Goal: Task Accomplishment & Management: Use online tool/utility

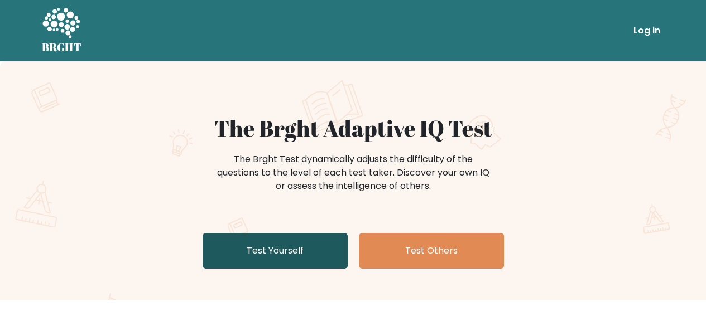
click at [291, 257] on link "Test Yourself" at bounding box center [275, 251] width 145 height 36
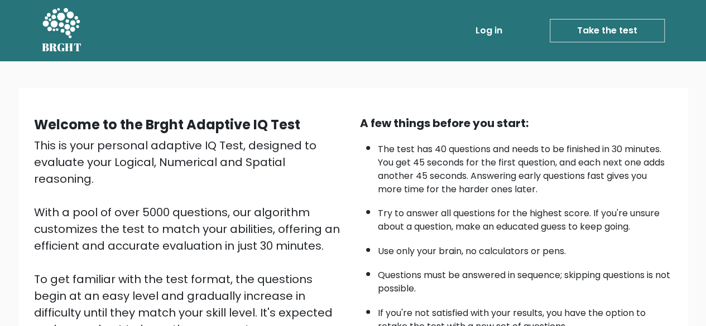
scroll to position [184, 0]
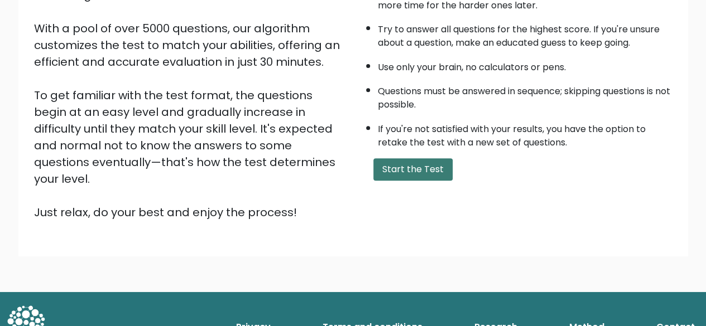
click at [417, 166] on button "Start the Test" at bounding box center [412, 169] width 79 height 22
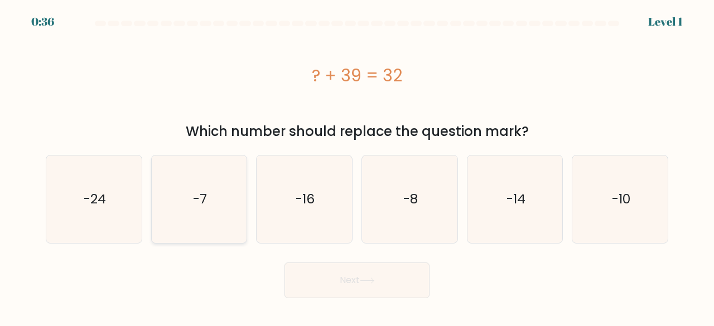
click at [220, 194] on icon "-7" at bounding box center [200, 200] width 88 height 88
click at [357, 166] on input "b. -7" at bounding box center [357, 165] width 1 height 3
radio input "true"
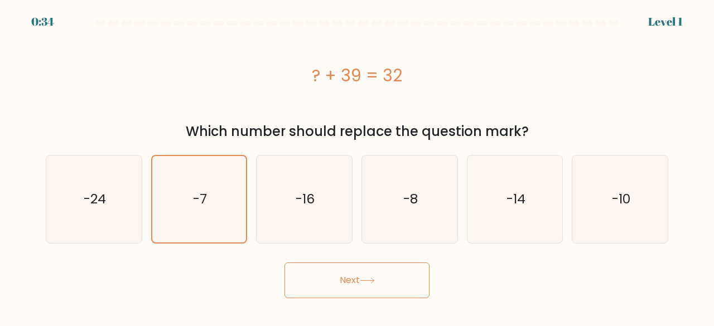
click at [337, 270] on button "Next" at bounding box center [357, 281] width 145 height 36
click at [338, 277] on button "Next" at bounding box center [357, 281] width 145 height 36
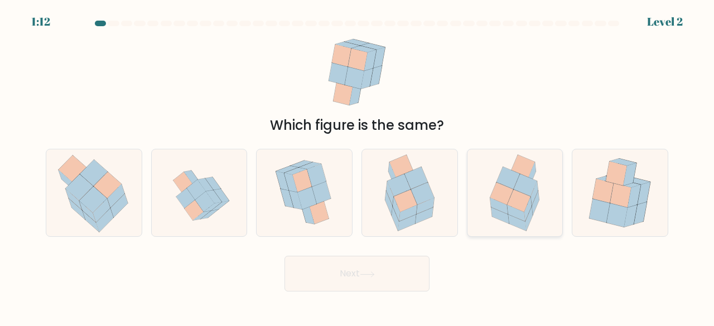
click at [532, 193] on icon at bounding box center [525, 185] width 23 height 22
click at [358, 166] on input "e." at bounding box center [357, 165] width 1 height 3
radio input "true"
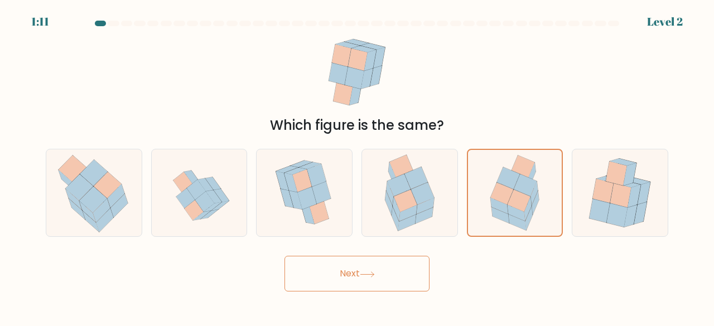
click at [412, 272] on button "Next" at bounding box center [357, 274] width 145 height 36
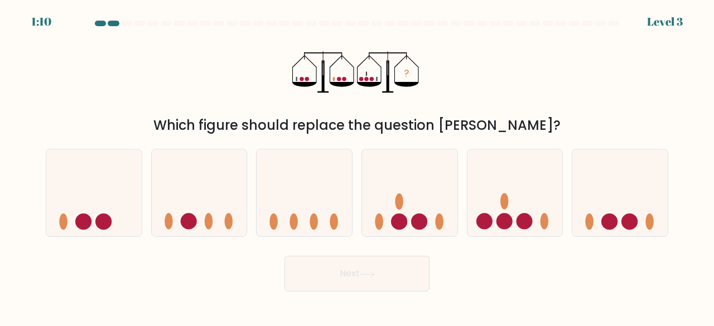
click at [412, 272] on button "Next" at bounding box center [357, 274] width 145 height 36
